Goal: Transaction & Acquisition: Purchase product/service

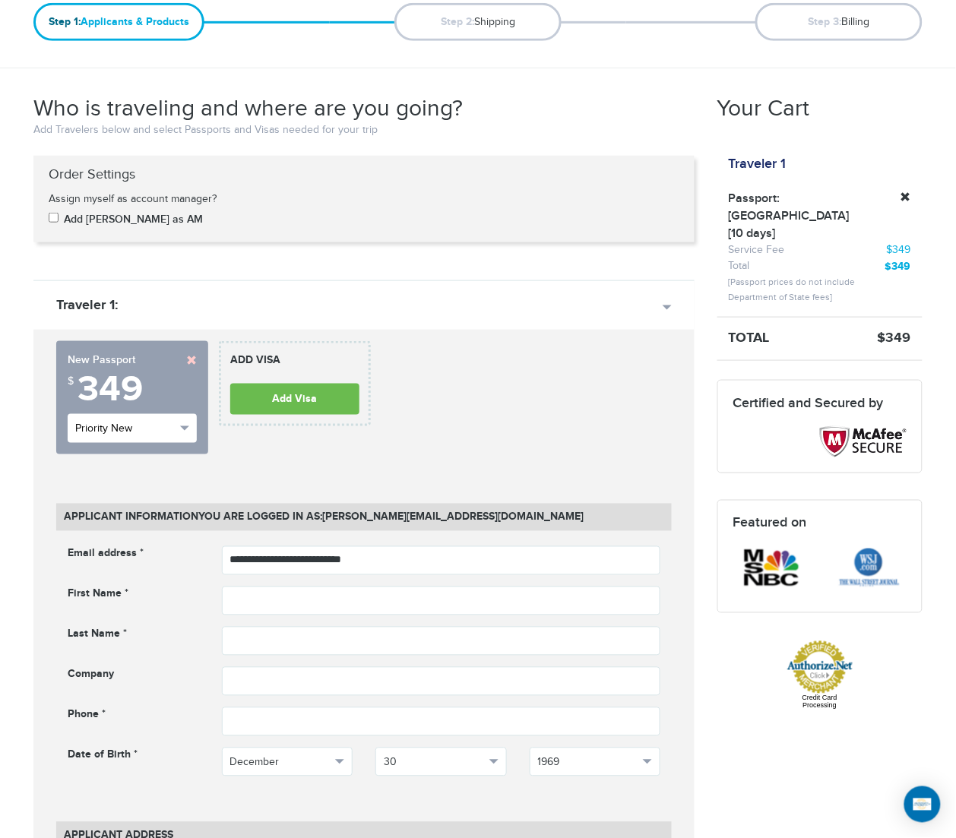
click at [179, 428] on button "Priority New" at bounding box center [132, 428] width 129 height 29
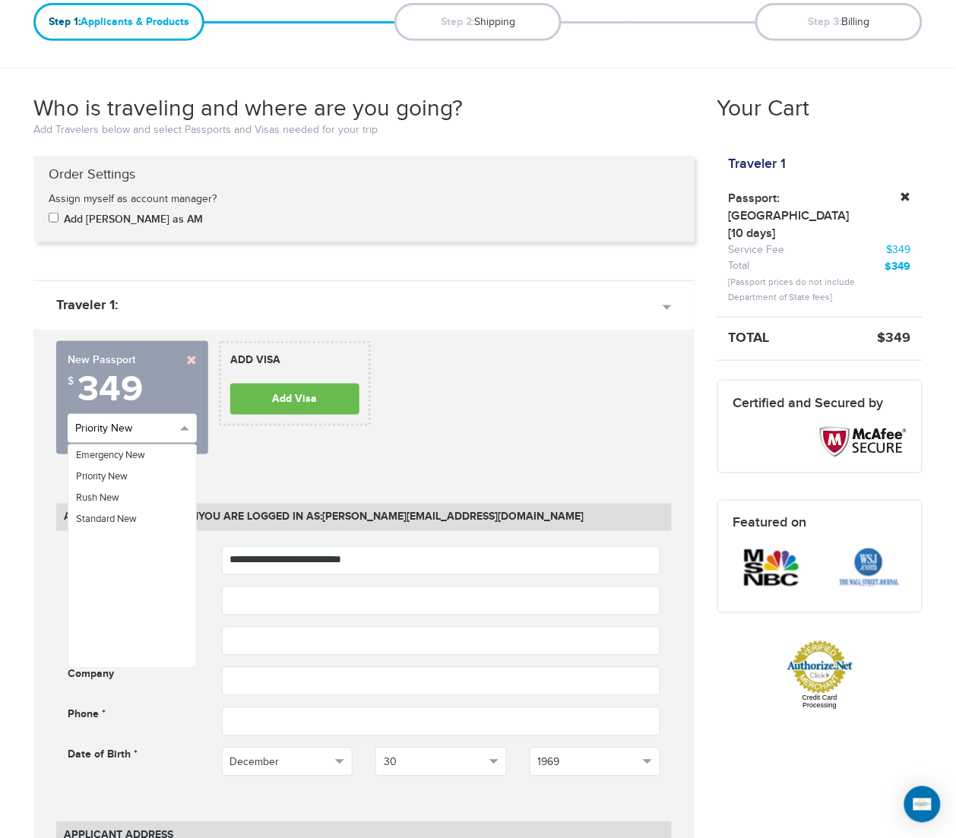
click at [179, 428] on button "Priority New" at bounding box center [132, 428] width 129 height 29
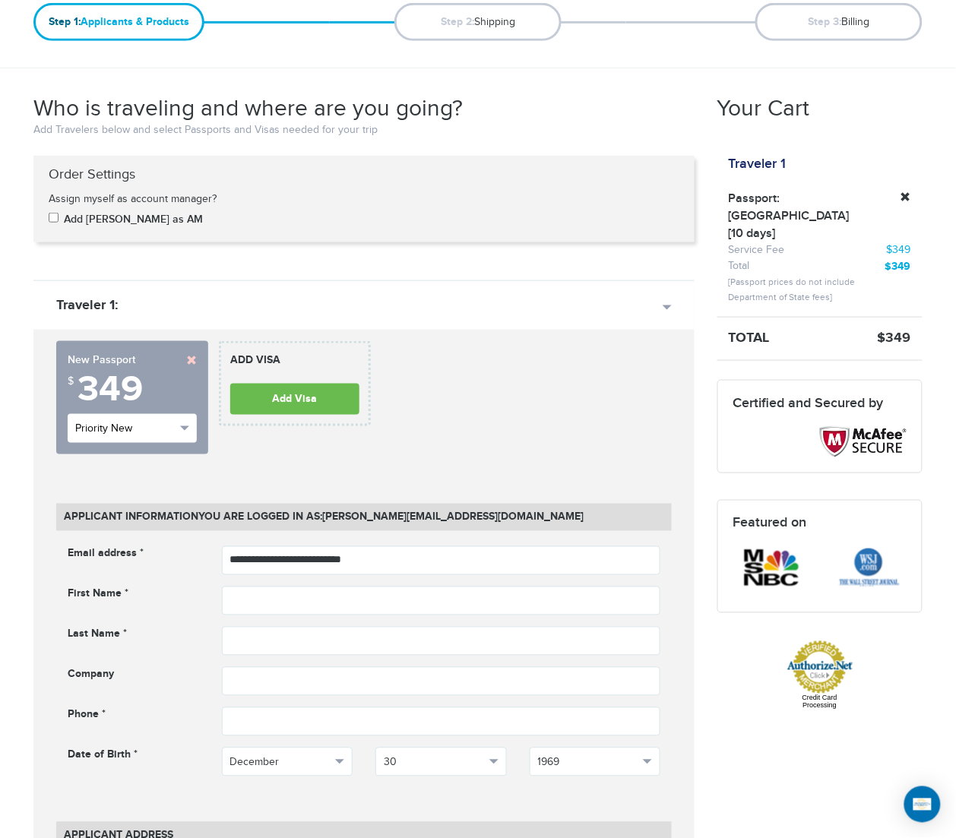
click at [179, 428] on button "Priority New" at bounding box center [132, 428] width 129 height 29
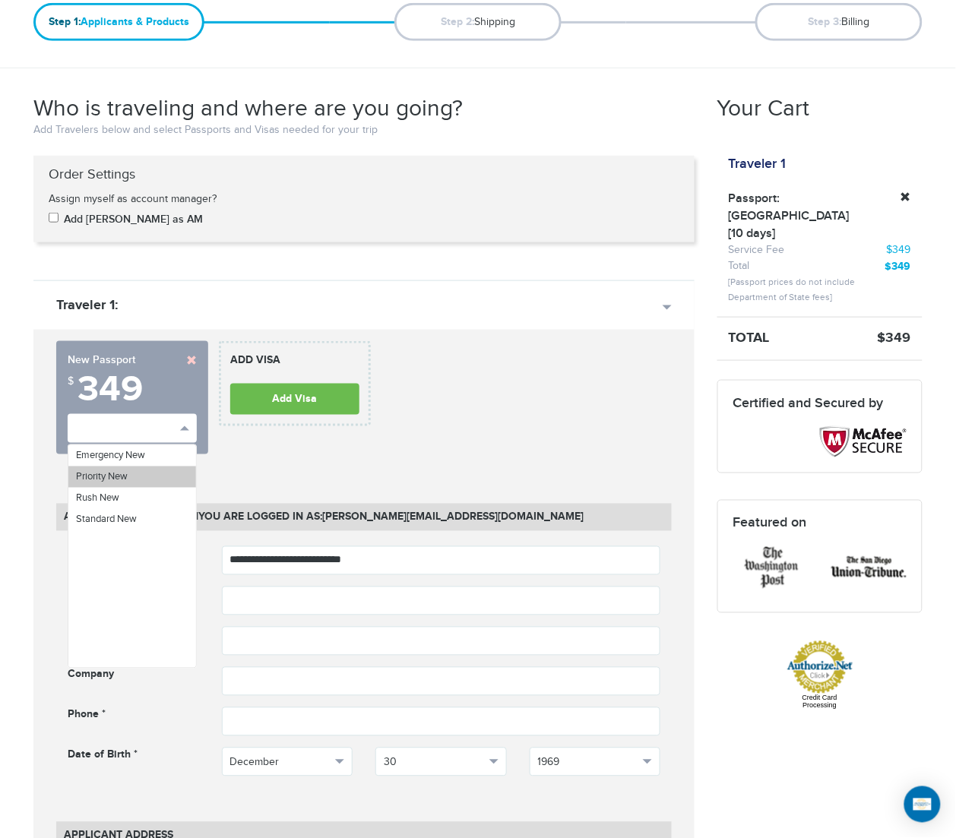
click at [141, 484] on link "Priority New" at bounding box center [132, 476] width 128 height 21
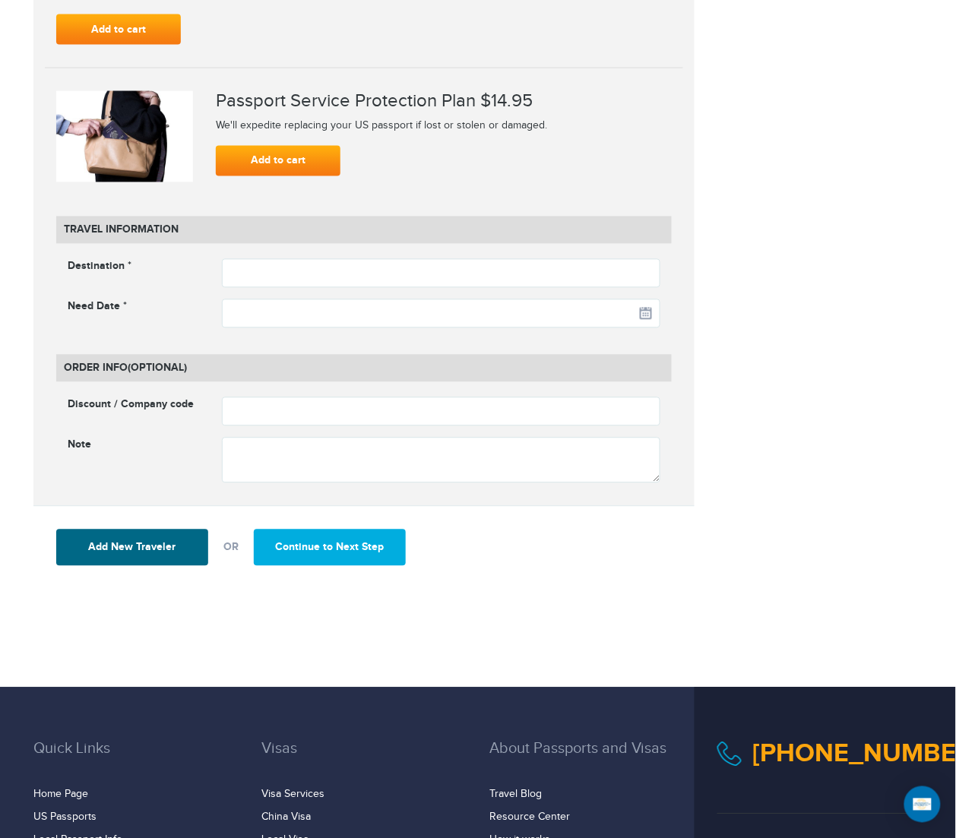
scroll to position [1804, 0]
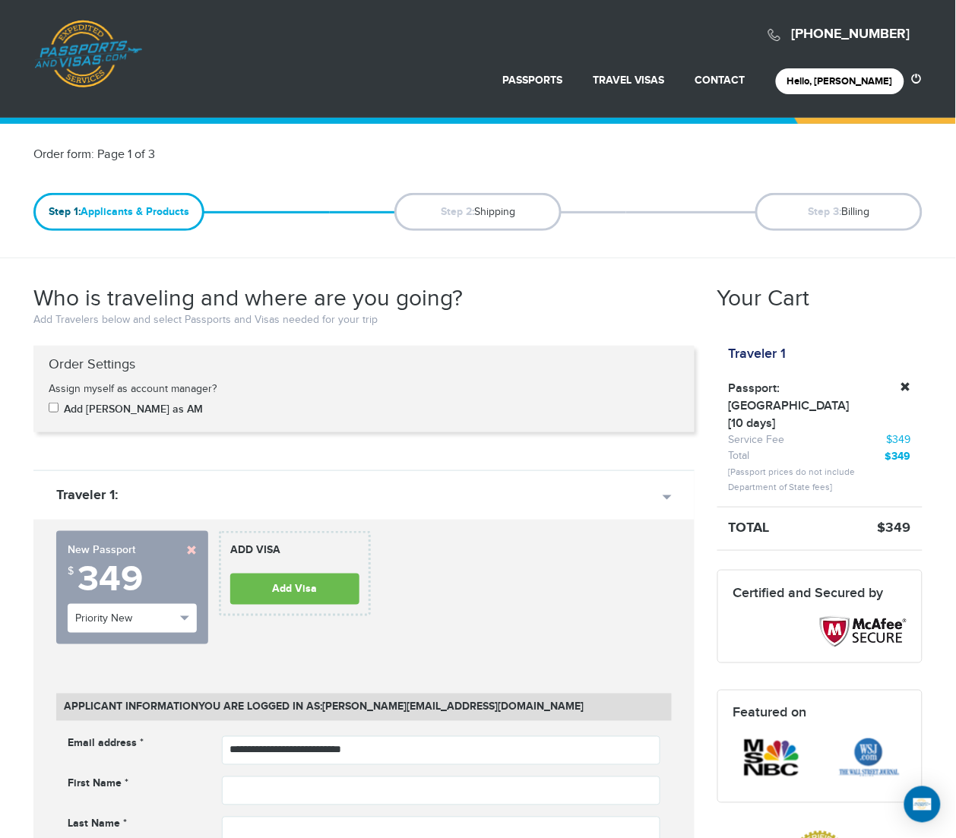
click at [620, 597] on div "**********" at bounding box center [364, 593] width 638 height 125
click at [191, 549] on link at bounding box center [191, 550] width 11 height 11
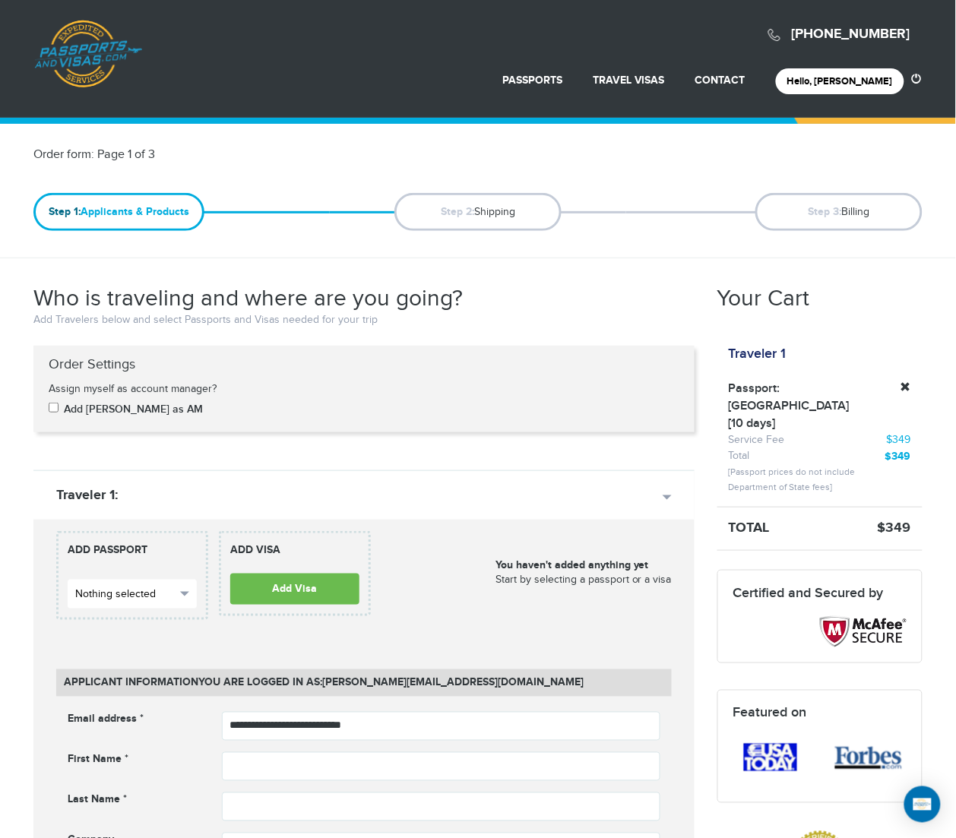
click at [187, 589] on button "Nothing selected" at bounding box center [132, 594] width 129 height 29
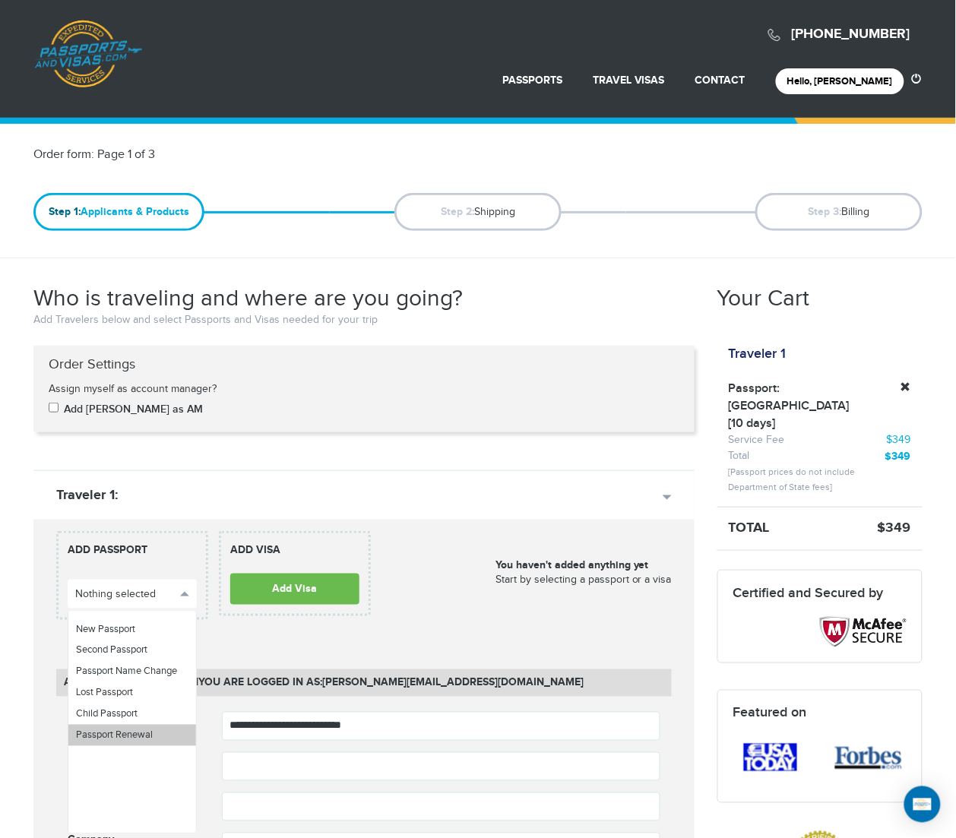
click at [154, 737] on link "Passport Renewal" at bounding box center [132, 735] width 128 height 21
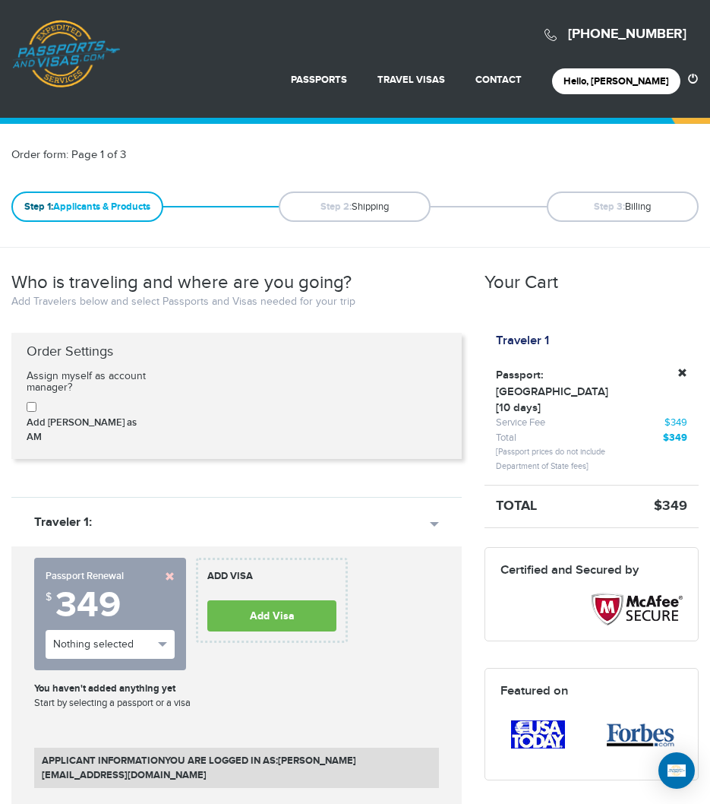
click at [169, 571] on link at bounding box center [170, 576] width 10 height 10
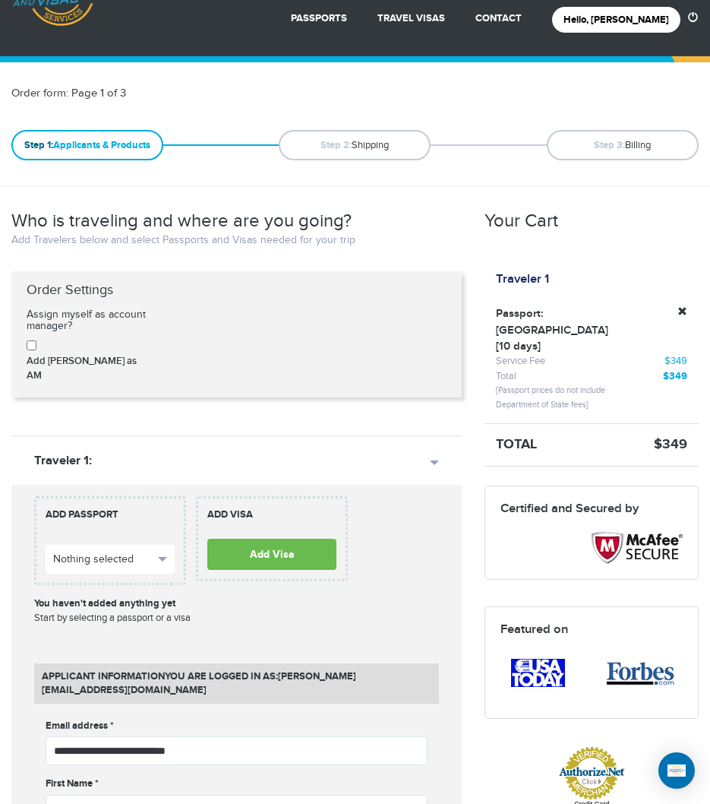
scroll to position [95, 0]
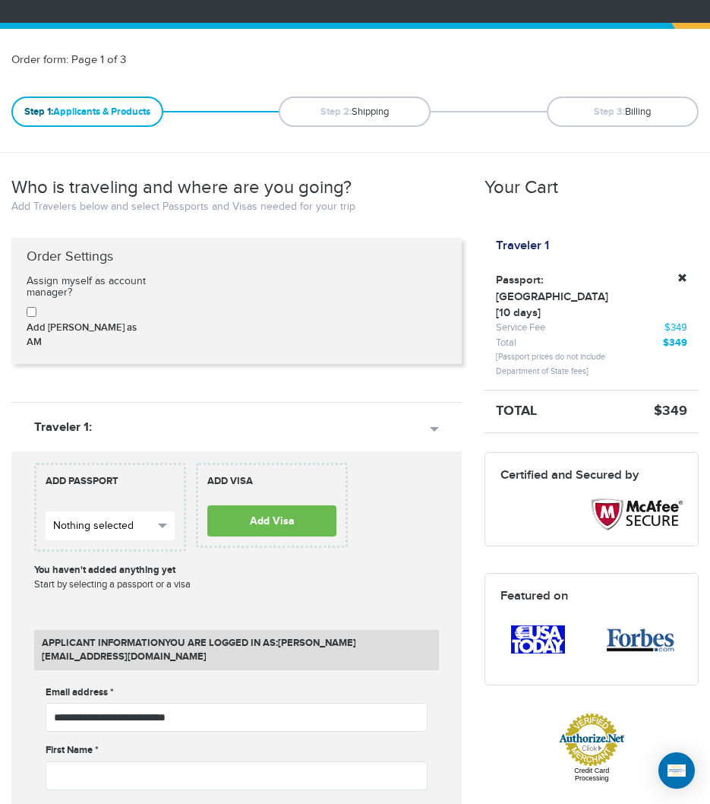
click at [162, 518] on button "Nothing selected" at bounding box center [110, 525] width 129 height 29
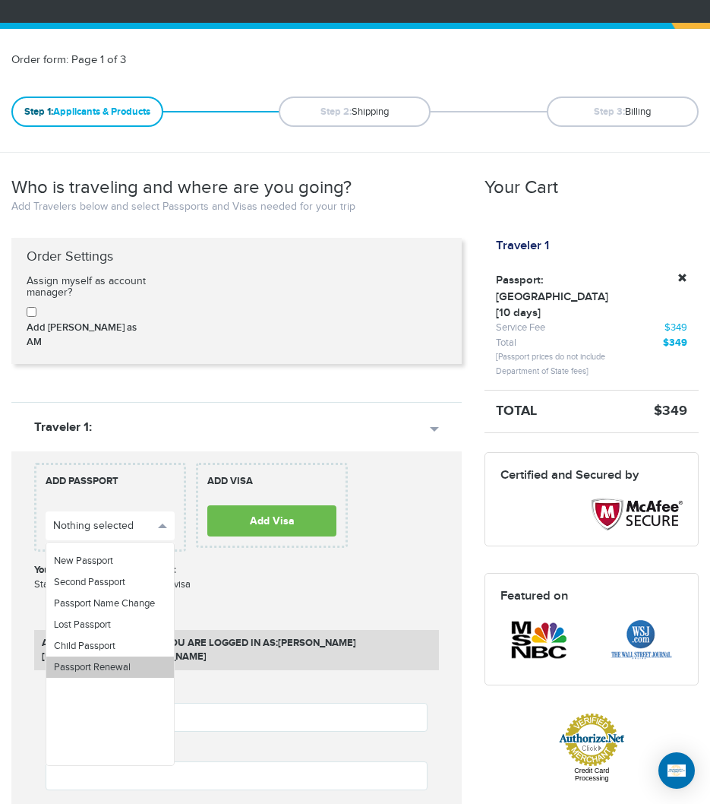
click at [153, 658] on link "Passport Renewal" at bounding box center [110, 666] width 128 height 21
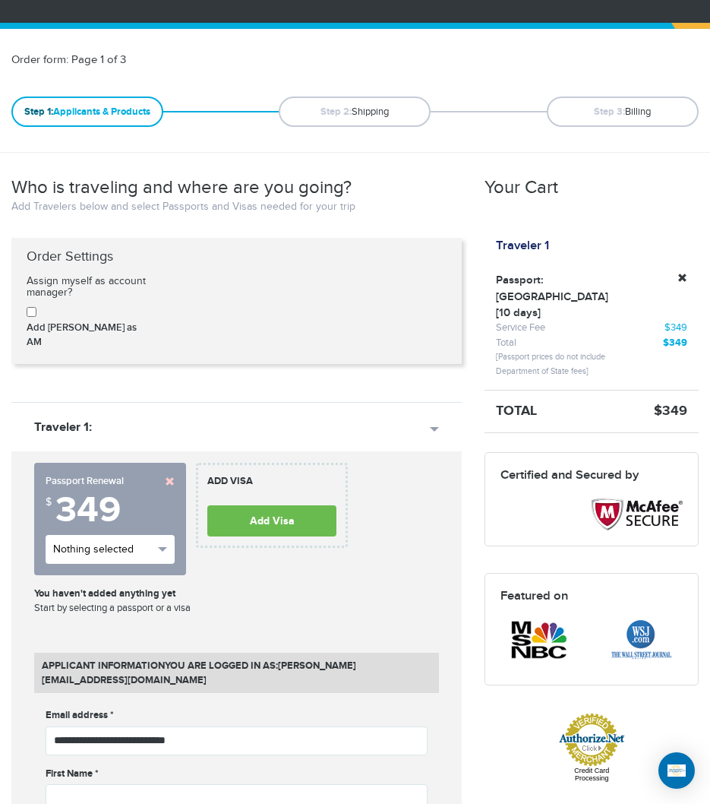
click at [156, 535] on button "Nothing selected" at bounding box center [110, 549] width 129 height 29
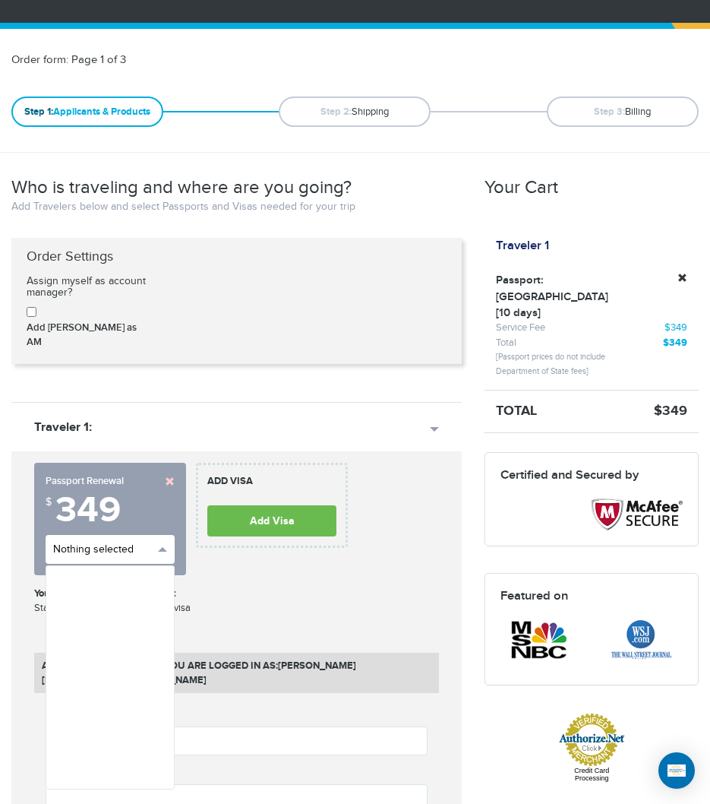
click at [166, 547] on span "button" at bounding box center [162, 549] width 9 height 5
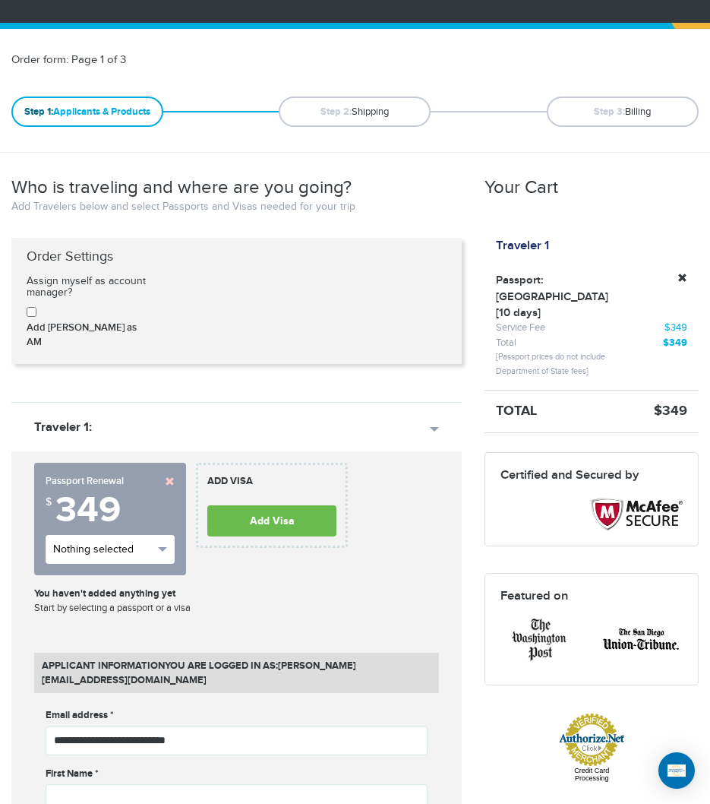
click at [161, 535] on button "Nothing selected" at bounding box center [110, 549] width 129 height 29
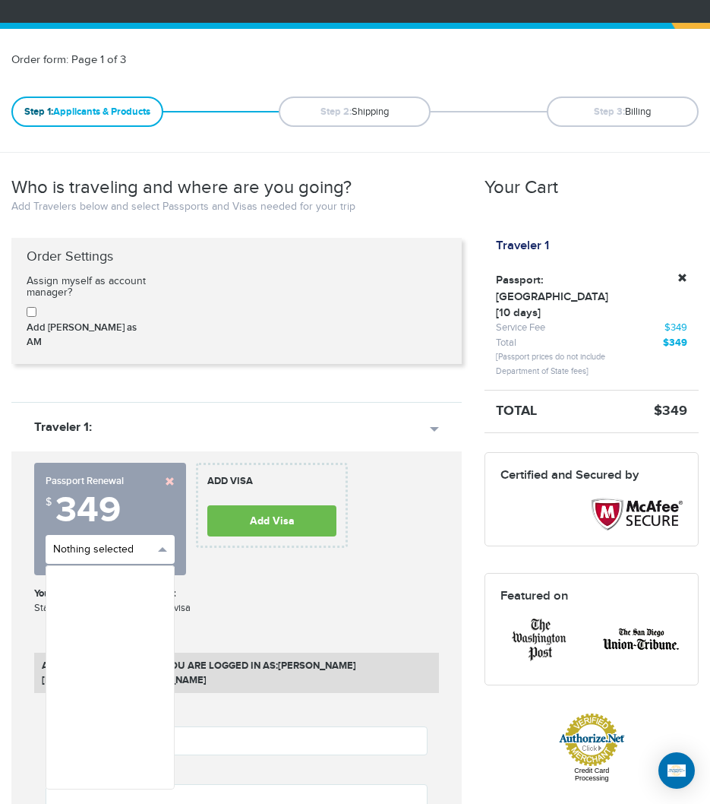
click at [161, 535] on button "Nothing selected" at bounding box center [110, 549] width 129 height 29
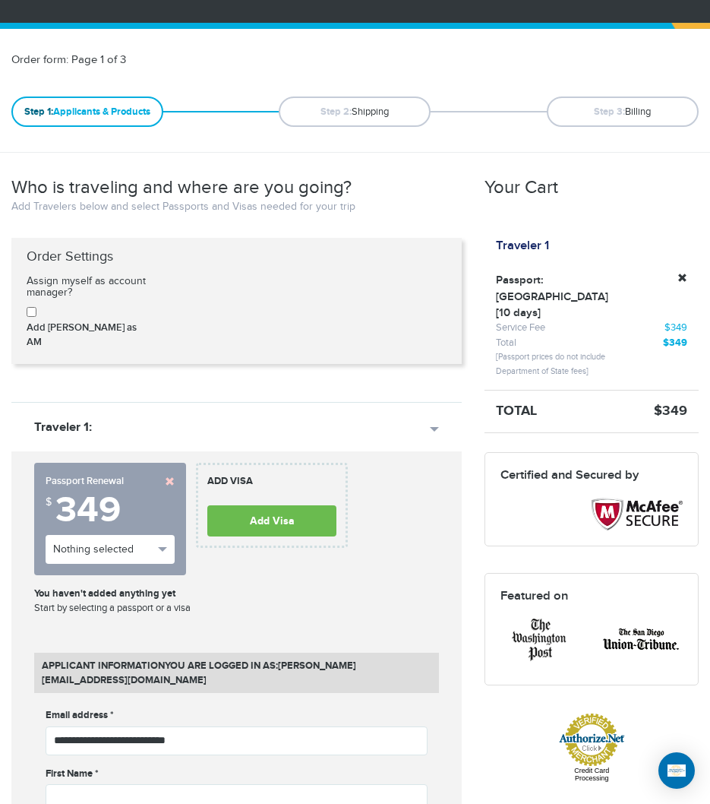
click at [171, 476] on link at bounding box center [170, 481] width 10 height 10
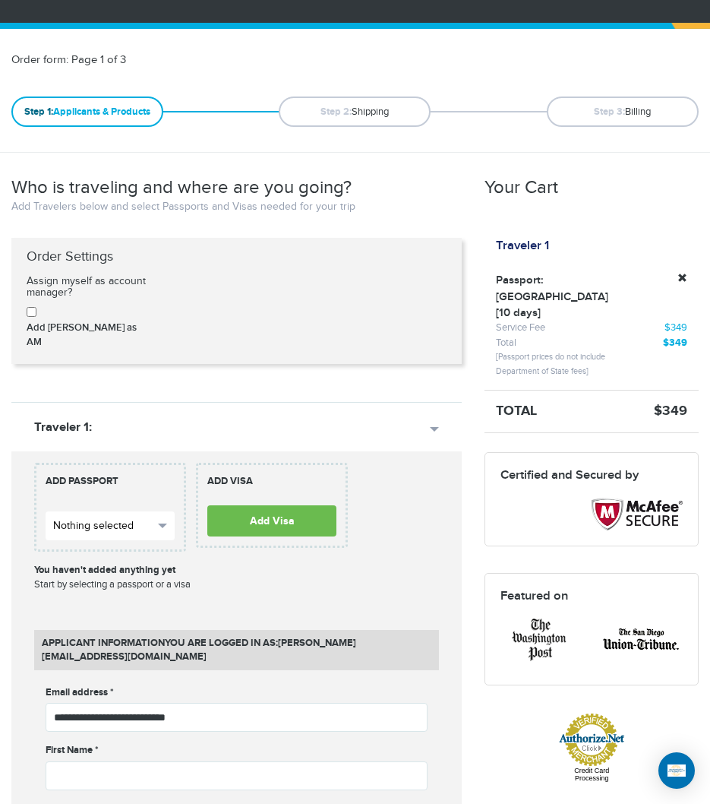
click at [163, 523] on span "button" at bounding box center [162, 525] width 9 height 5
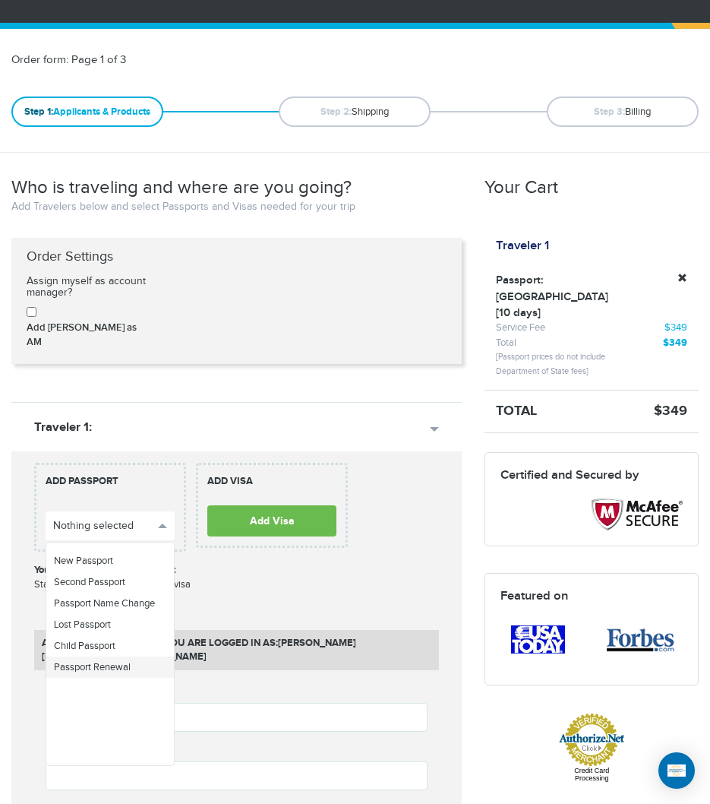
click at [135, 656] on link "Passport Renewal" at bounding box center [110, 666] width 128 height 21
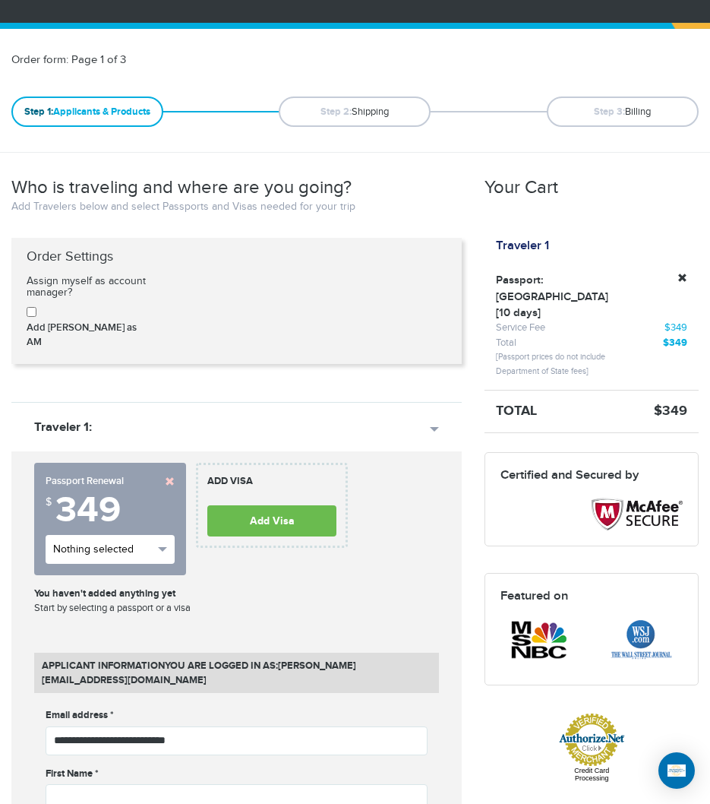
click at [163, 547] on span "button" at bounding box center [162, 549] width 9 height 5
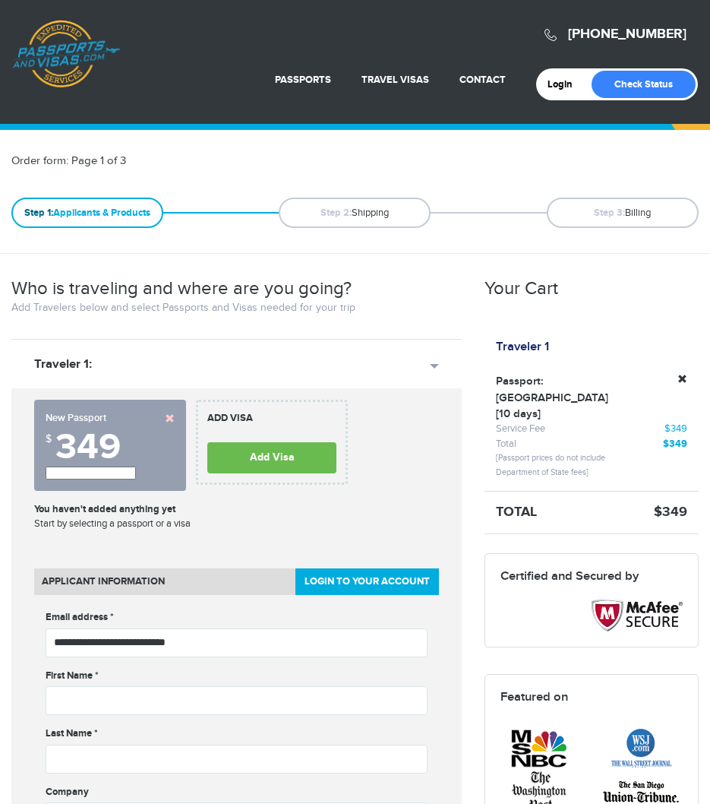
click at [168, 413] on link at bounding box center [170, 418] width 10 height 10
click at [0, 0] on strong "Add Passport" at bounding box center [0, 0] width 0 height 0
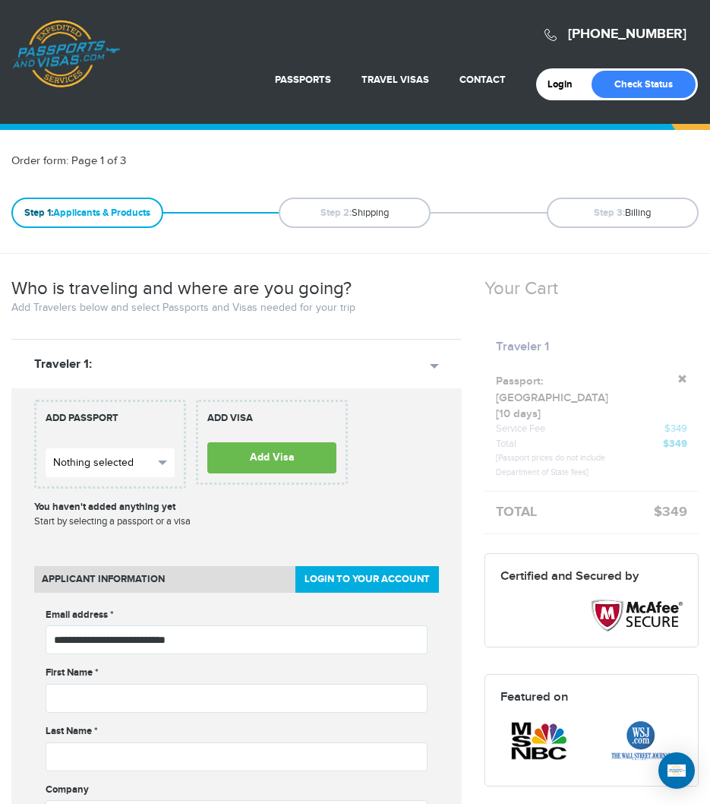
click at [153, 460] on button "Nothing selected" at bounding box center [110, 462] width 129 height 29
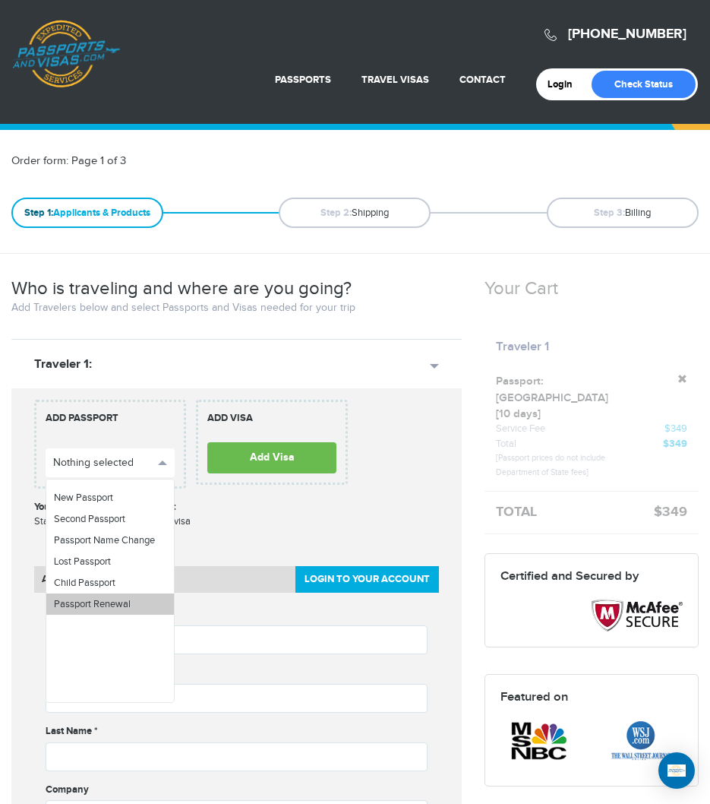
click at [134, 604] on link "Passport Renewal" at bounding box center [110, 603] width 128 height 21
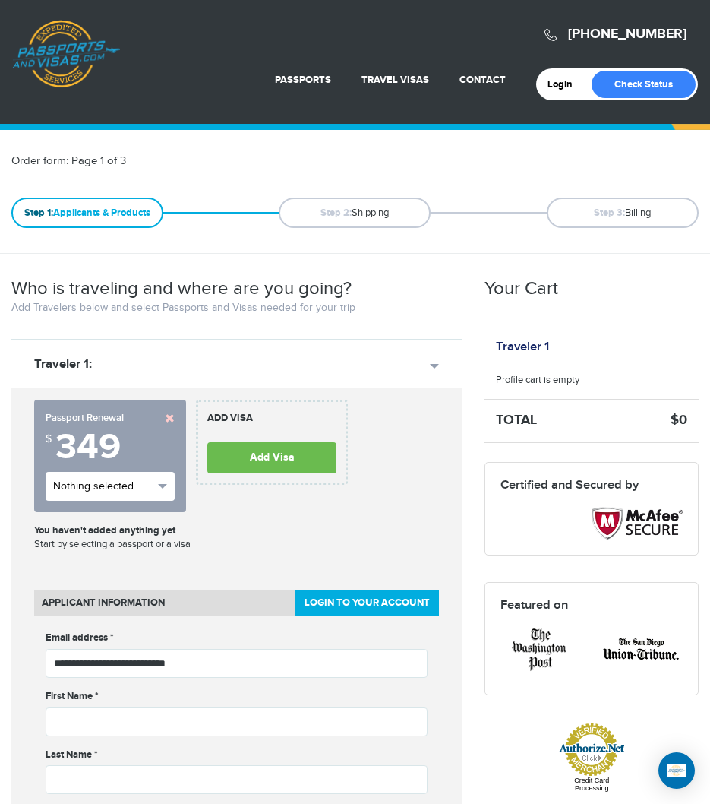
click at [152, 494] on span "Nothing selected" at bounding box center [103, 486] width 100 height 15
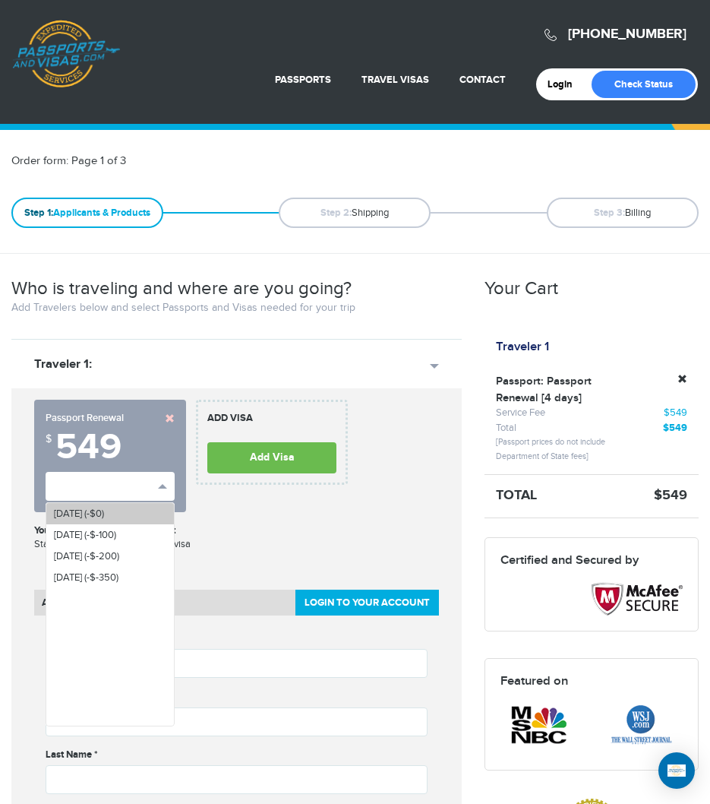
click at [144, 515] on link "Mon, Aug 18th (-$0)" at bounding box center [110, 513] width 128 height 21
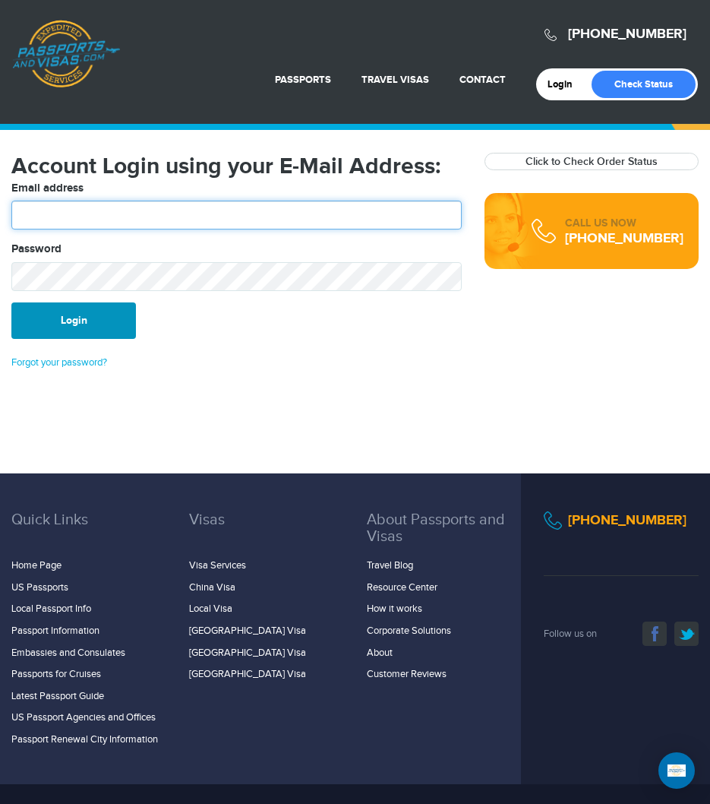
type input "**********"
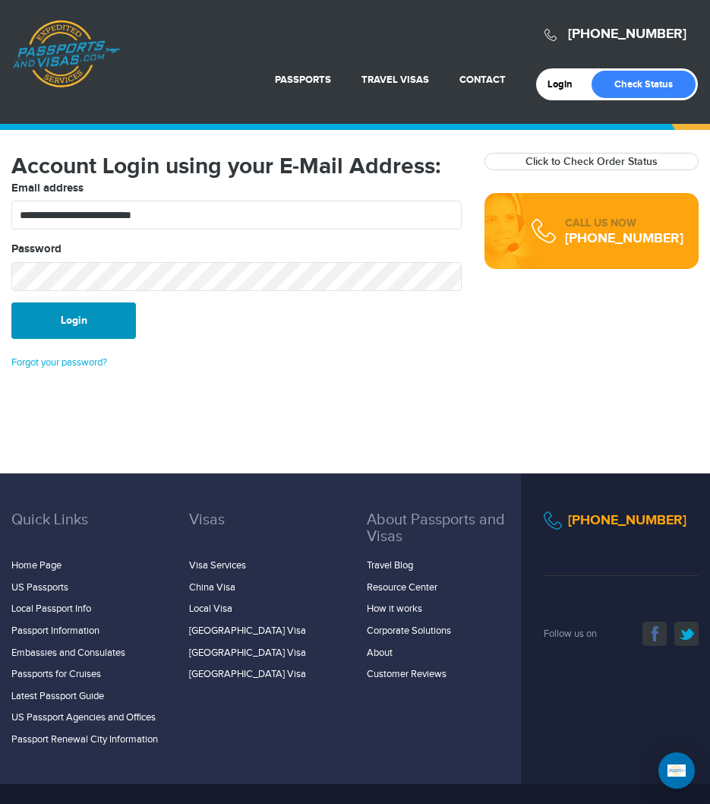
click at [95, 324] on button "Login" at bounding box center [73, 320] width 125 height 36
